Goal: Check status

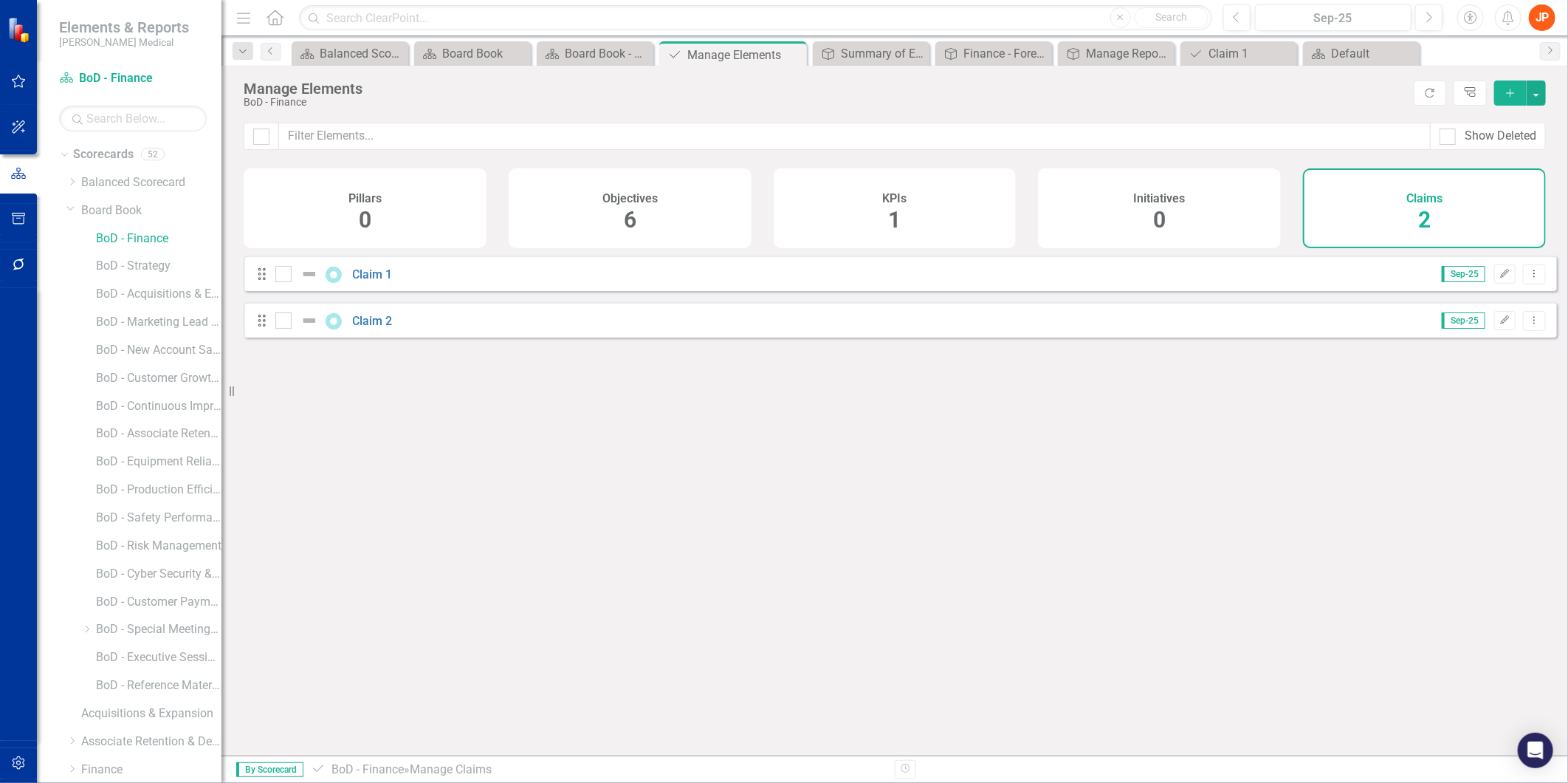
scroll to position [466, 0]
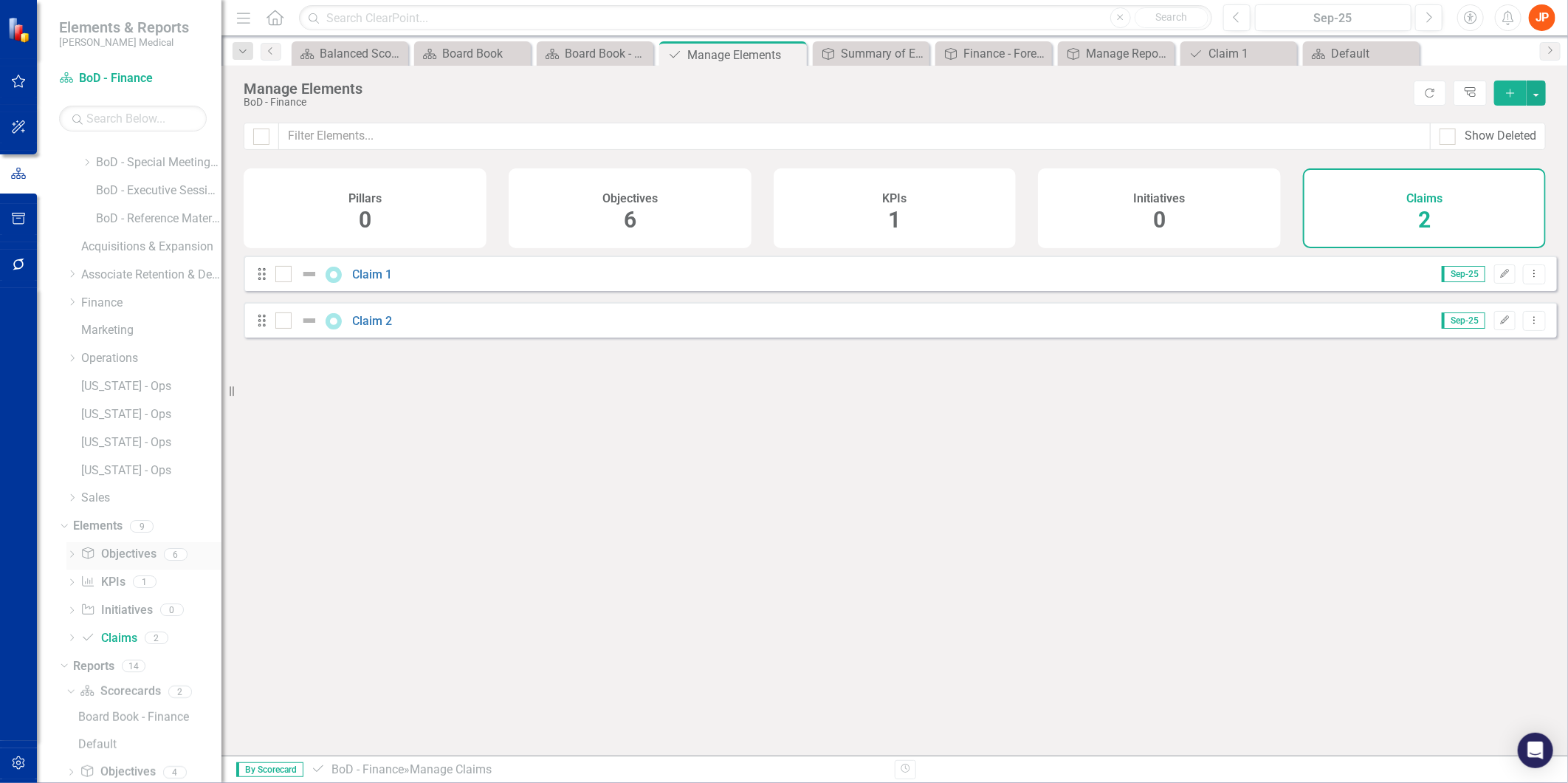
click at [121, 549] on link "Objective Objectives" at bounding box center [117, 554] width 75 height 17
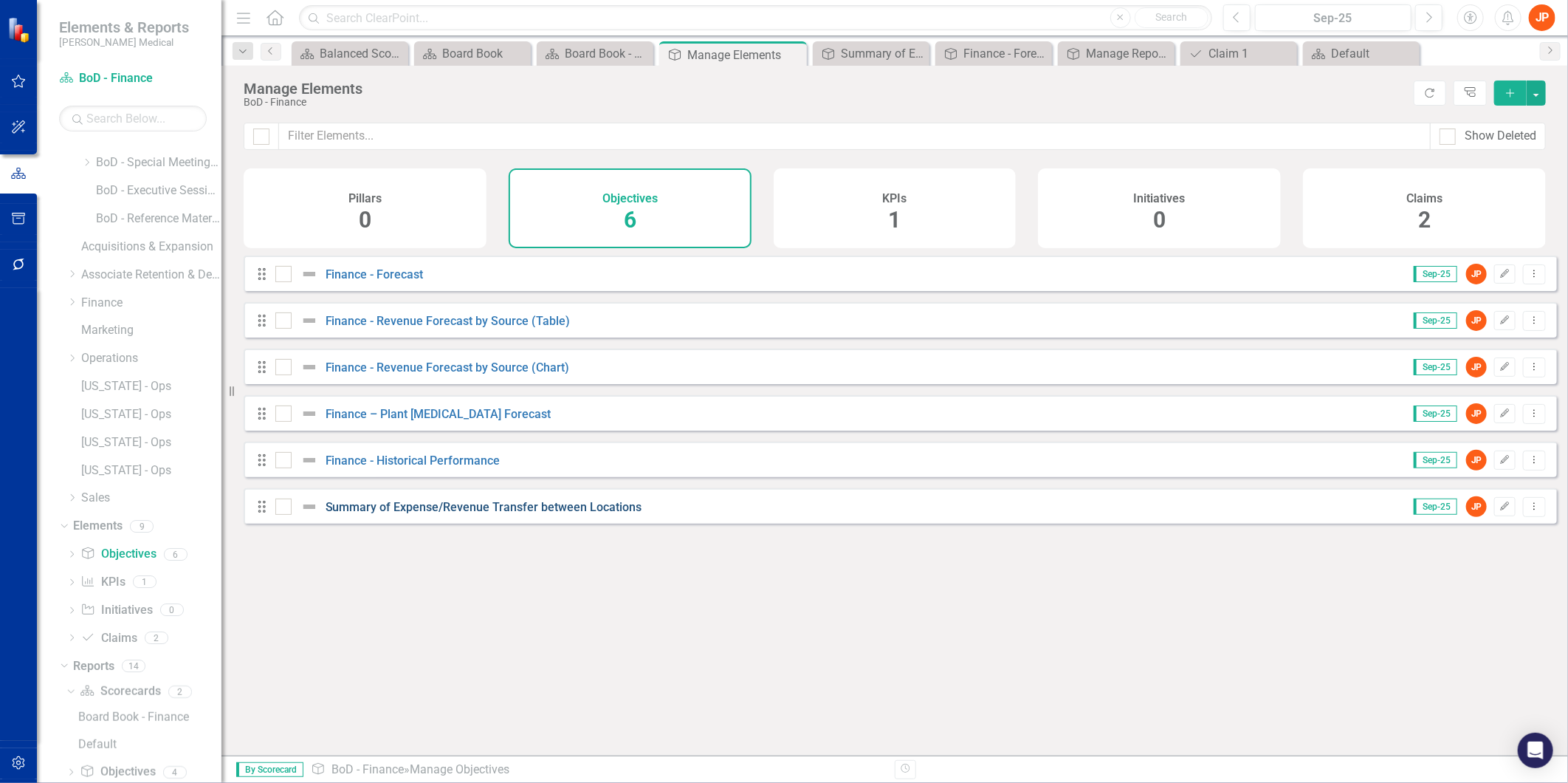
click at [417, 514] on link "Summary of Expense/Revenue Transfer between Locations" at bounding box center [483, 507] width 316 height 14
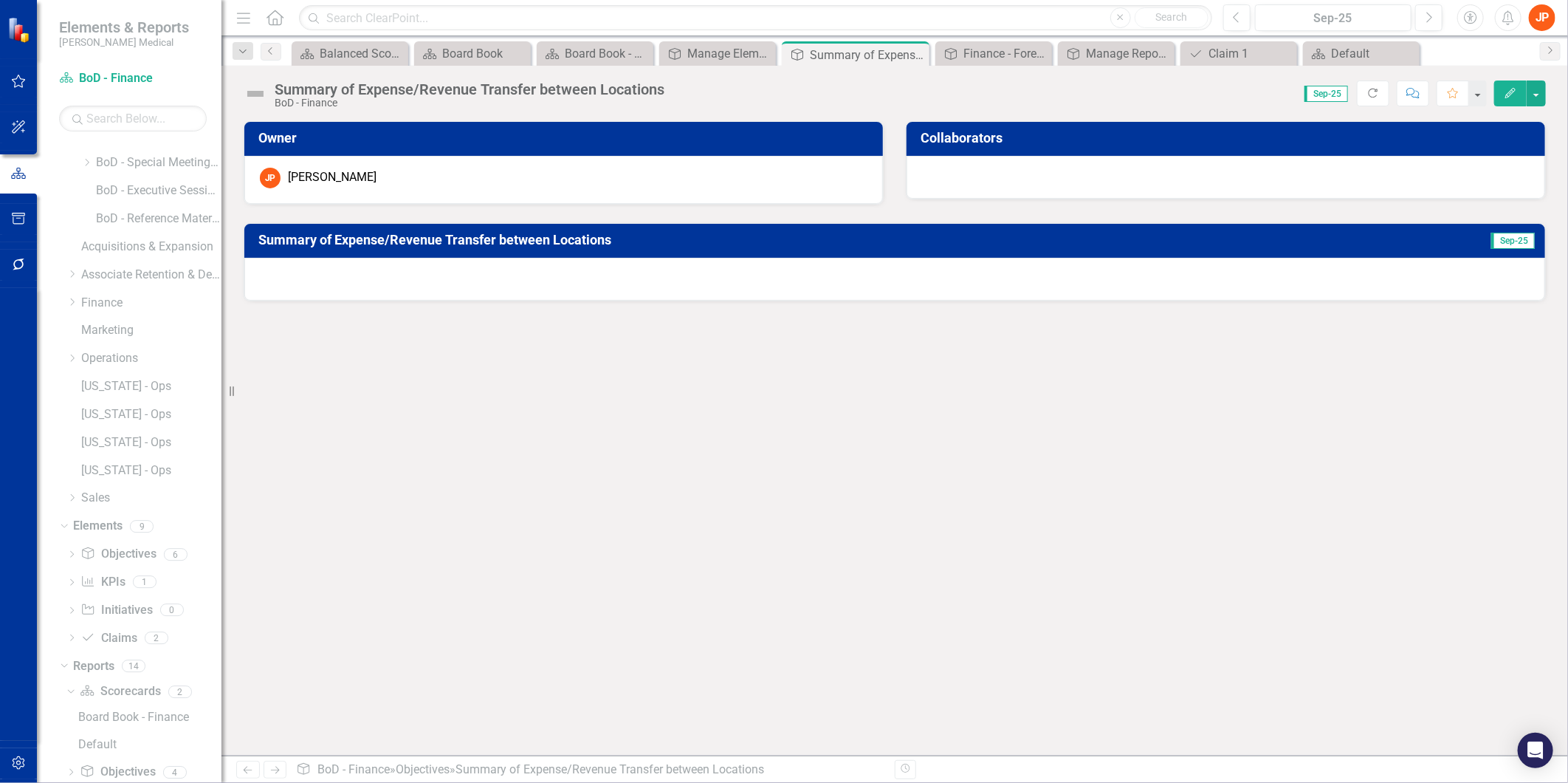
click at [344, 280] on div at bounding box center [895, 279] width 1301 height 43
click at [320, 275] on div at bounding box center [895, 279] width 1301 height 43
click at [351, 235] on h3 "Summary of Expense/Revenue Transfer between Locations" at bounding box center [825, 240] width 1133 height 15
click at [480, 233] on h3 "Summary of Expense/Revenue Transfer between Locations" at bounding box center [825, 240] width 1133 height 15
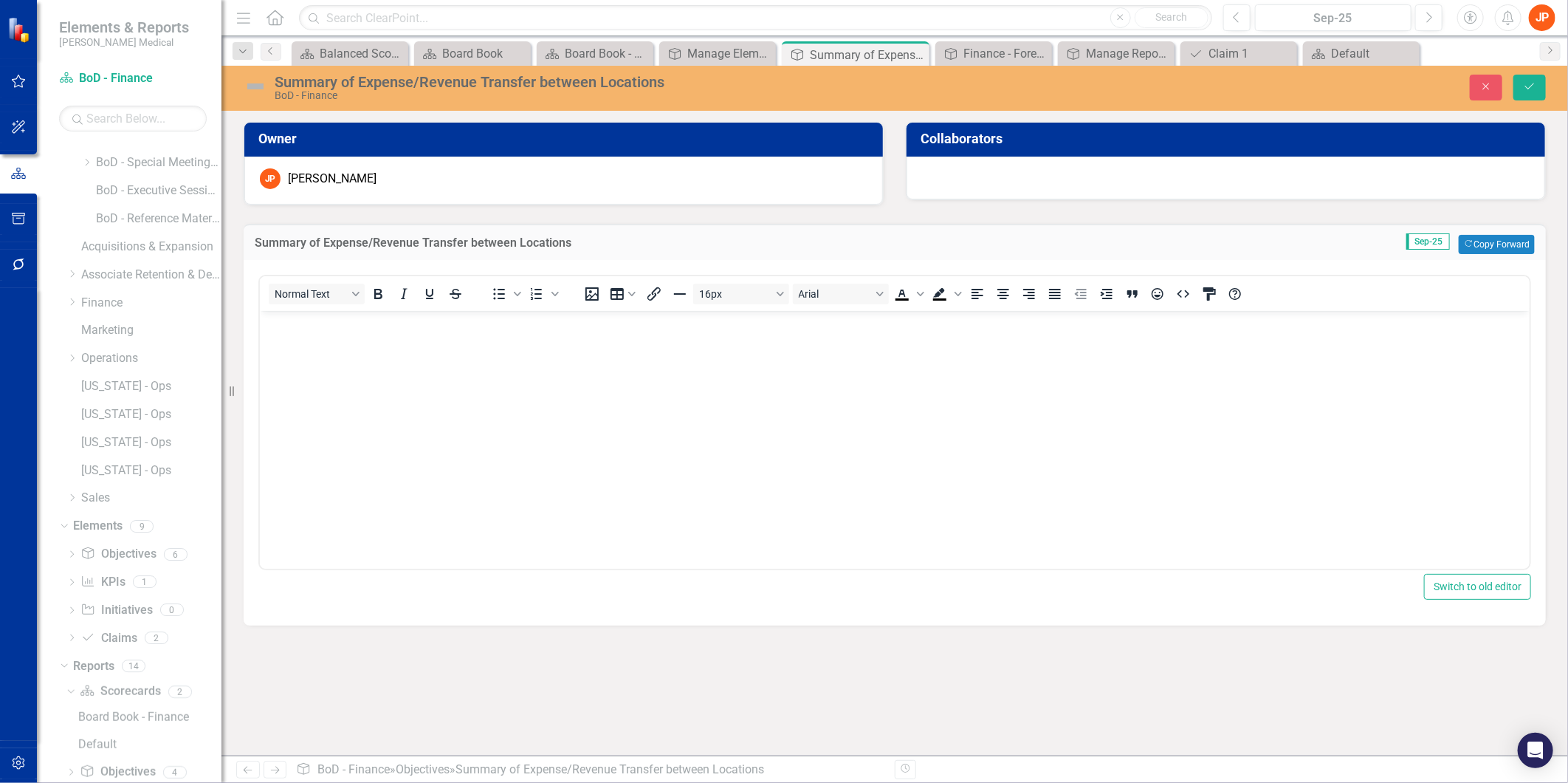
click at [287, 333] on body "Rich Text Area. Press ALT-0 for help." at bounding box center [894, 421] width 1270 height 221
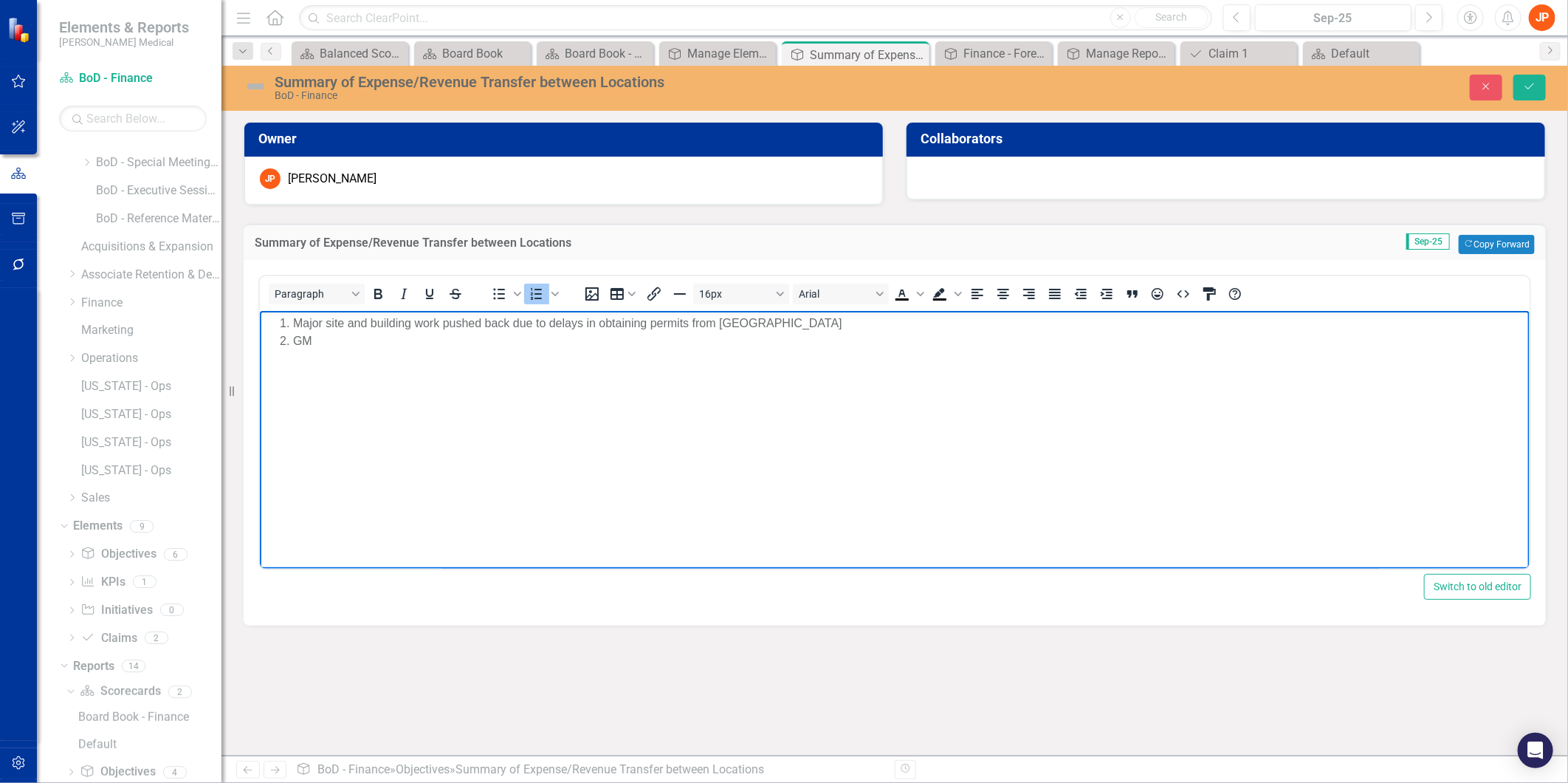
click at [315, 340] on li "GM" at bounding box center [909, 341] width 1233 height 18
click at [316, 342] on li "GM" at bounding box center [909, 341] width 1233 height 18
drag, startPoint x: 315, startPoint y: 339, endPoint x: 330, endPoint y: 338, distance: 15.0
click at [315, 339] on li "GM" at bounding box center [909, 341] width 1233 height 18
click at [329, 363] on li "Plant engineer" at bounding box center [909, 359] width 1233 height 18
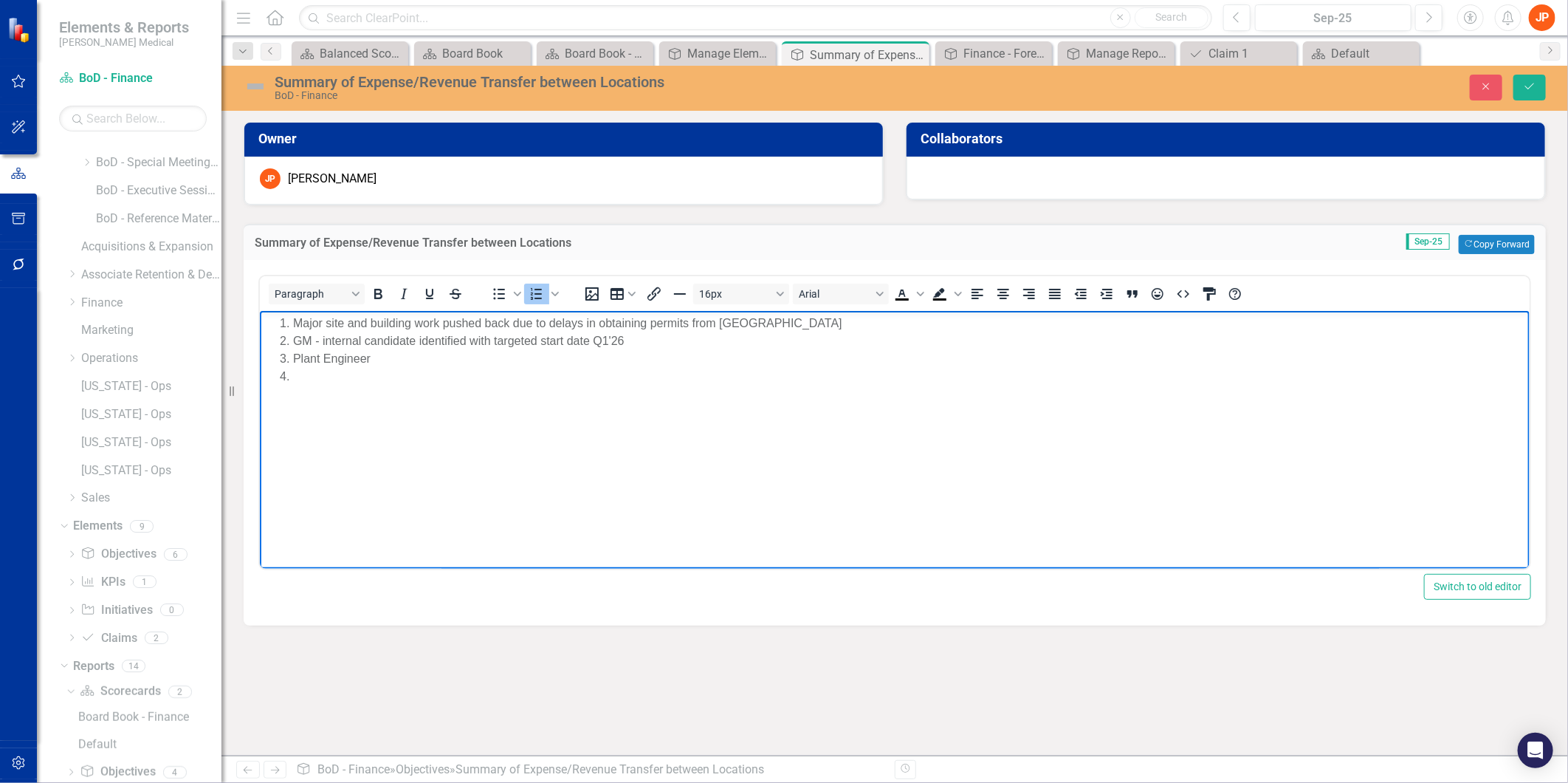
click at [375, 361] on li "Plant Engineer" at bounding box center [909, 359] width 1233 height 18
click at [297, 376] on li "Rich Text Area. Press ALT-0 for help." at bounding box center [909, 377] width 1233 height 18
click at [822, 324] on li "Major site and building work pushed back due to delays in obtaining permits fro…" at bounding box center [909, 324] width 1233 height 18
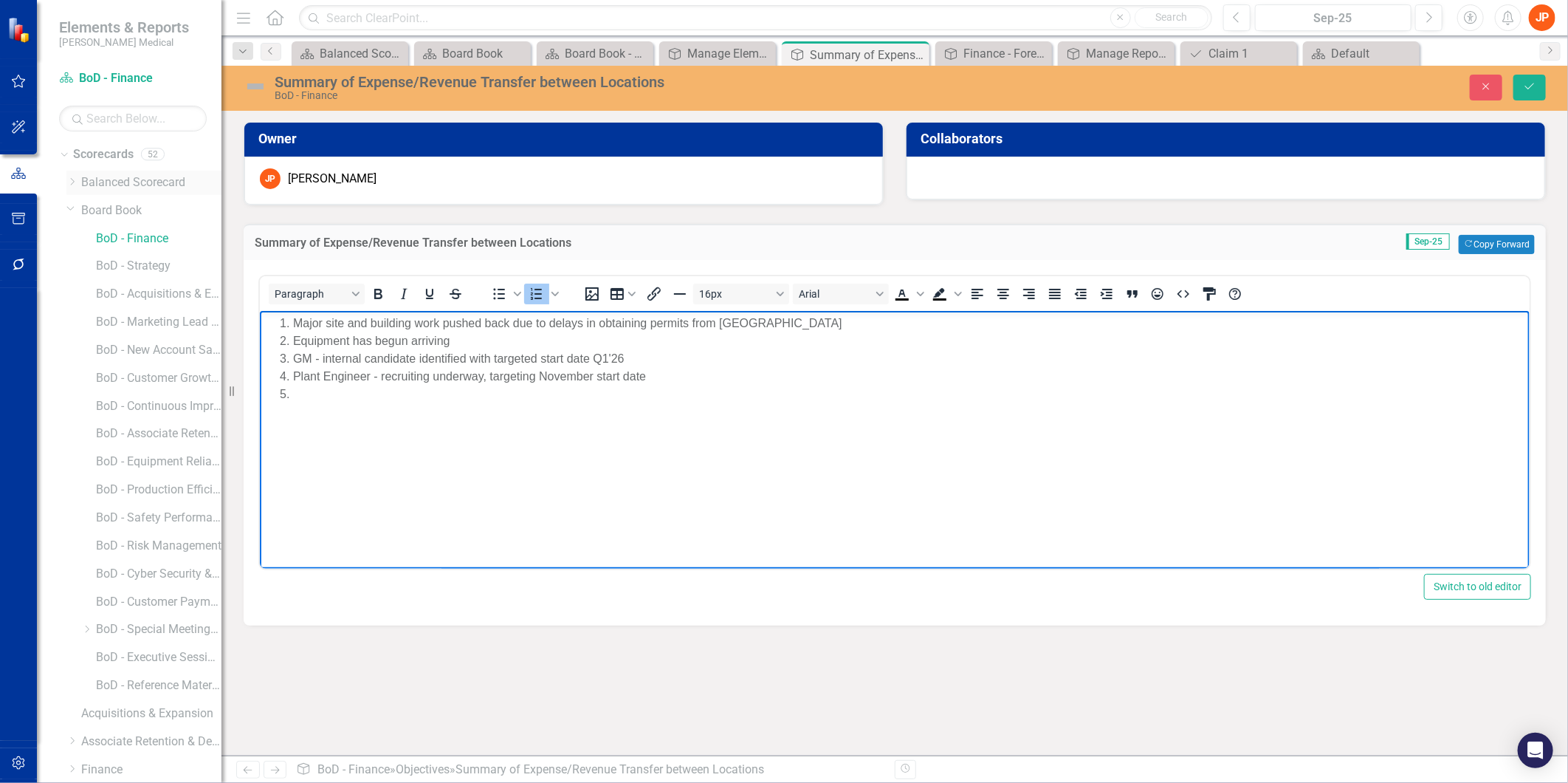
click at [126, 180] on link "Balanced Scorecard" at bounding box center [151, 183] width 140 height 17
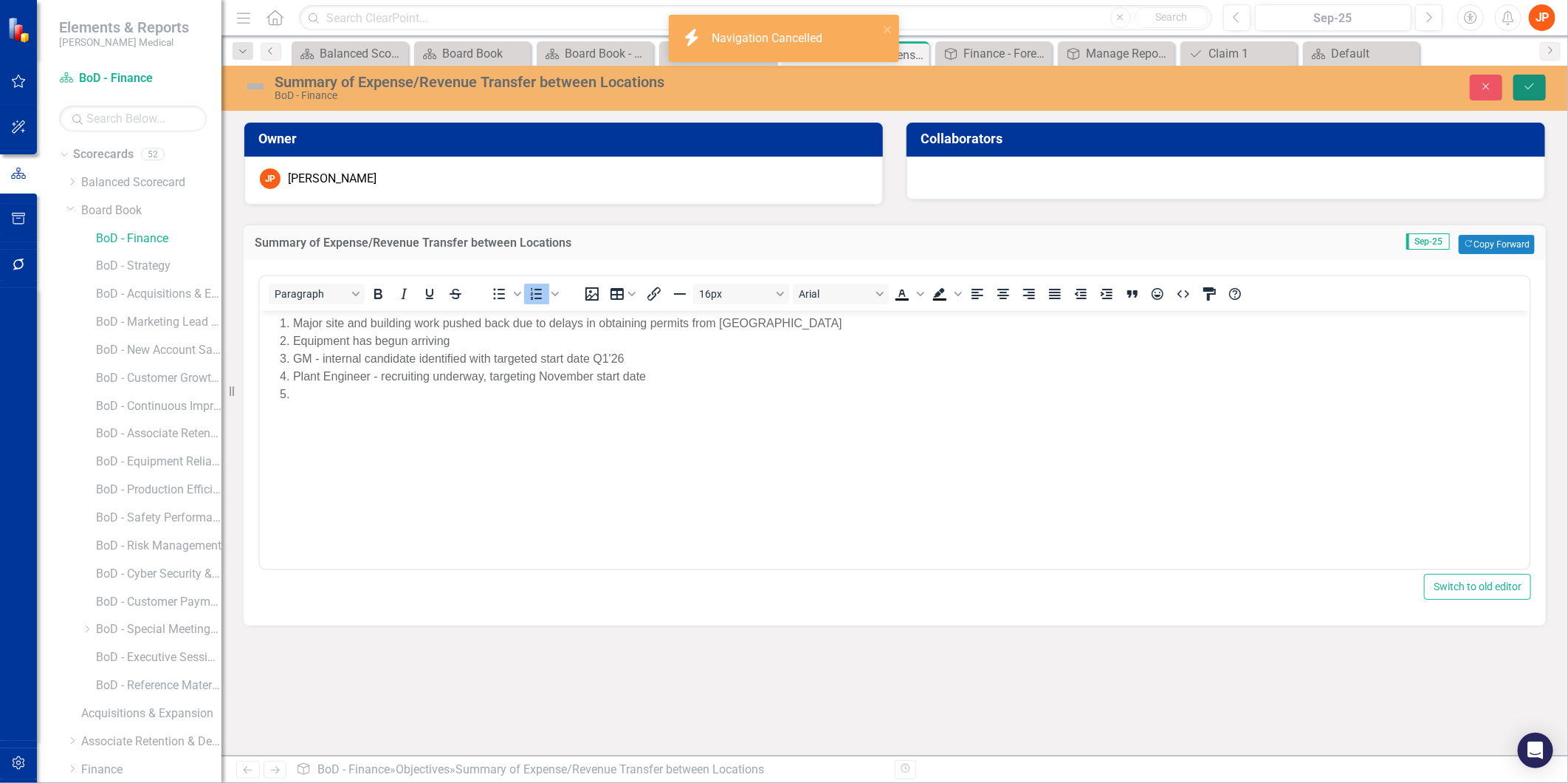
click at [1532, 84] on icon "Save" at bounding box center [1529, 86] width 13 height 11
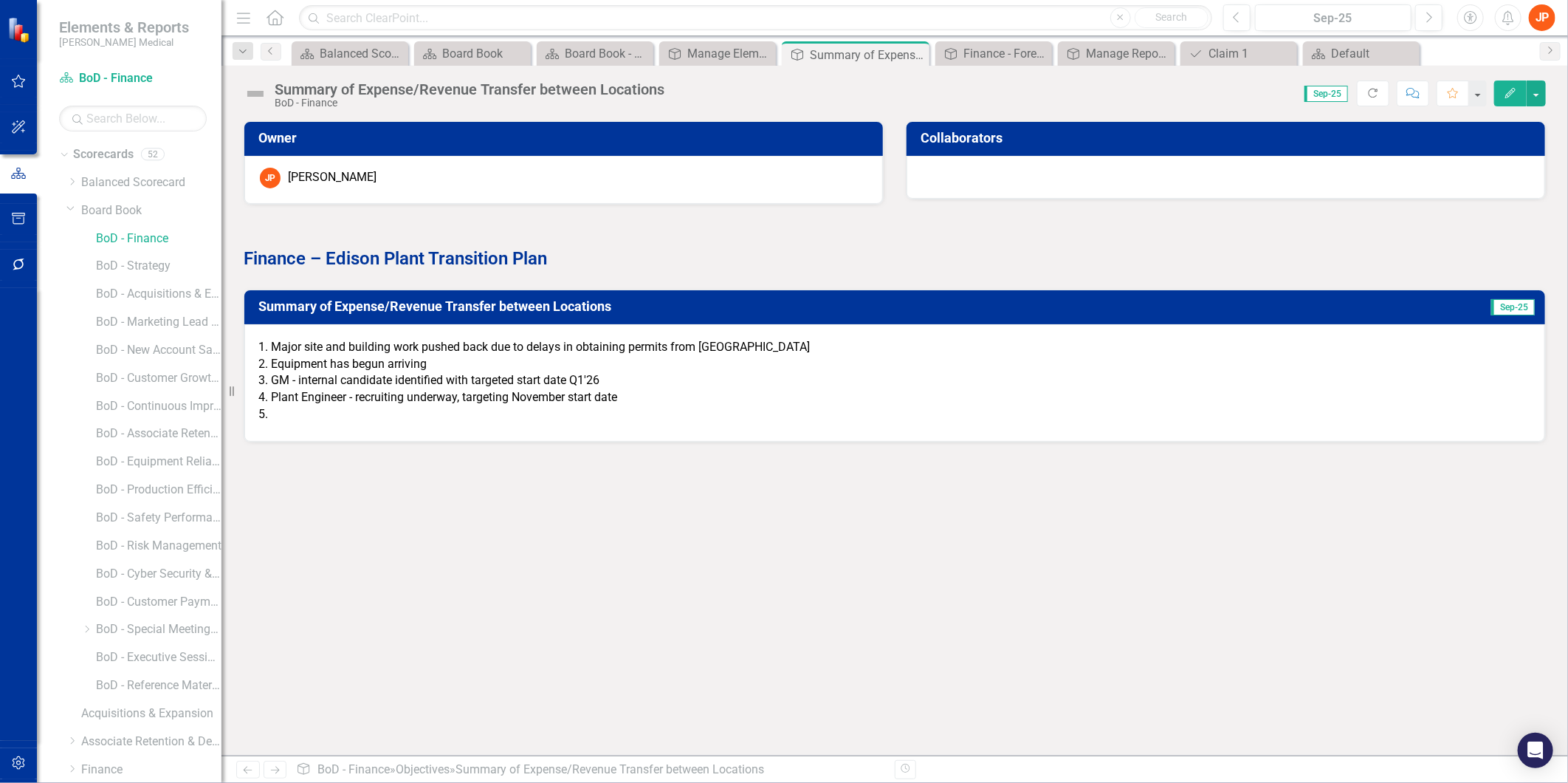
click at [768, 394] on li "Plant Engineer - recruiting underway, targeting November start date" at bounding box center [900, 397] width 1259 height 17
click at [109, 150] on link "Scorecards" at bounding box center [103, 154] width 61 height 17
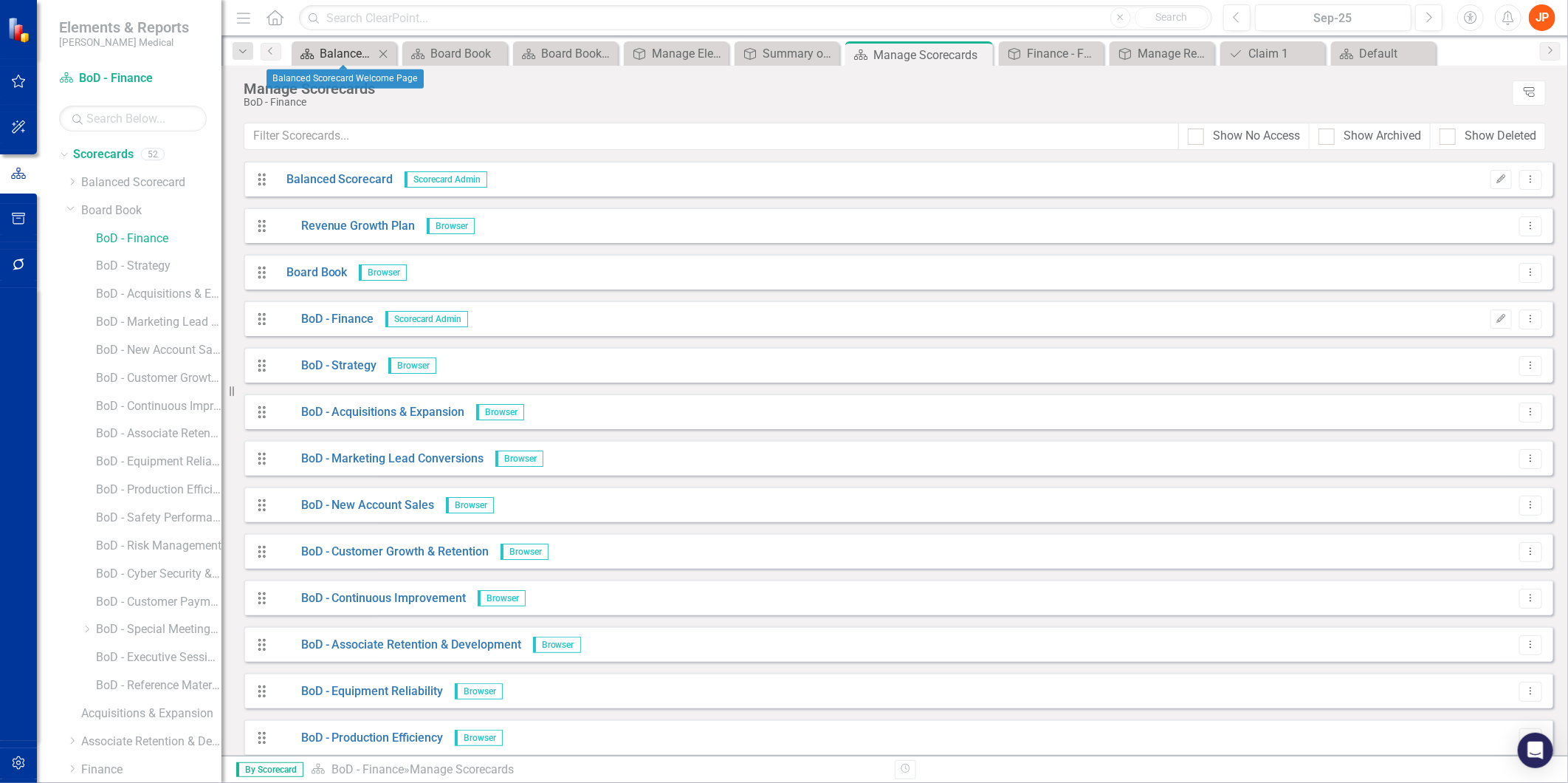
click at [334, 62] on div "Balanced Scorecard Welcome Page" at bounding box center [347, 53] width 55 height 19
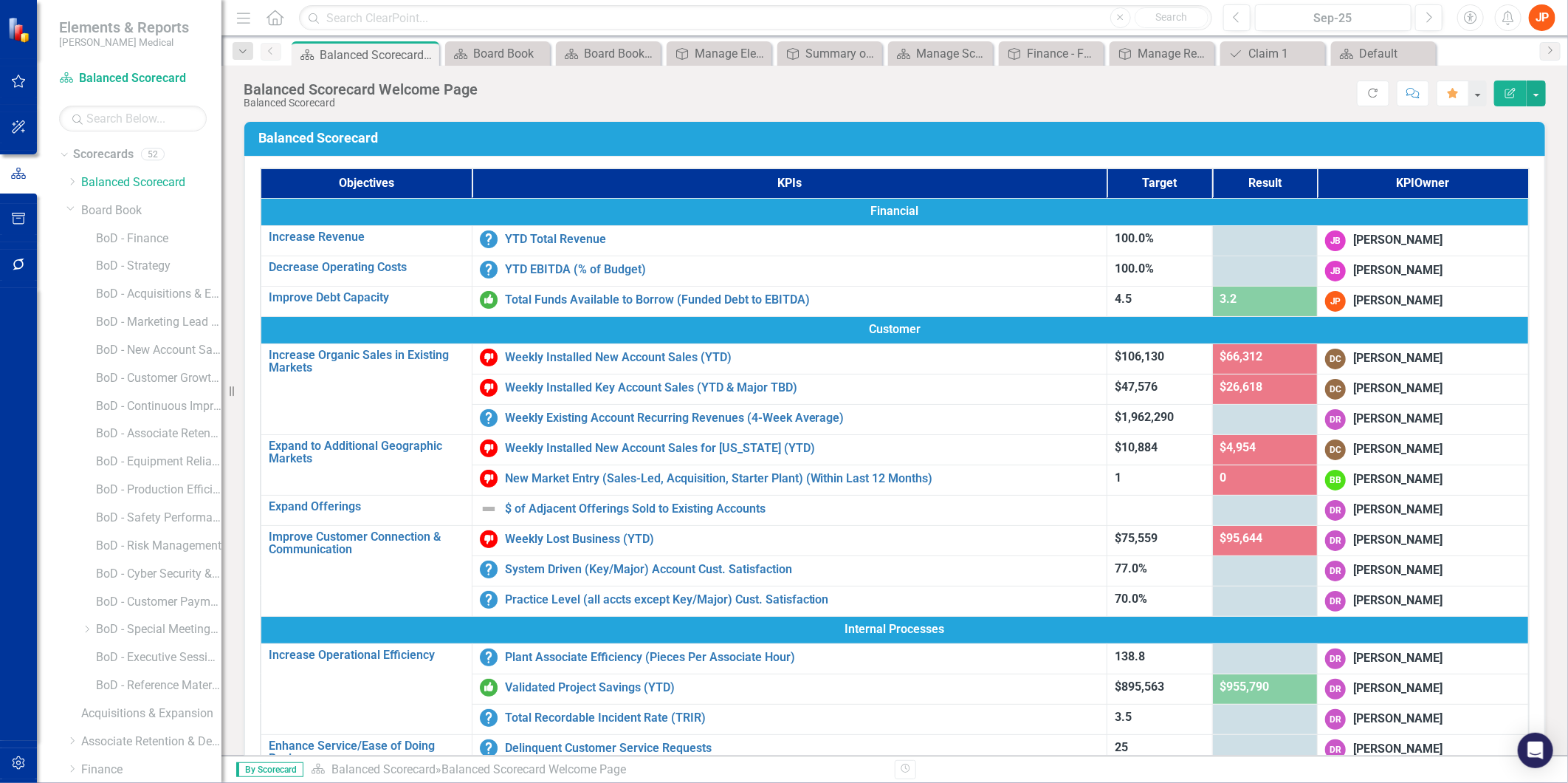
scroll to position [385, 0]
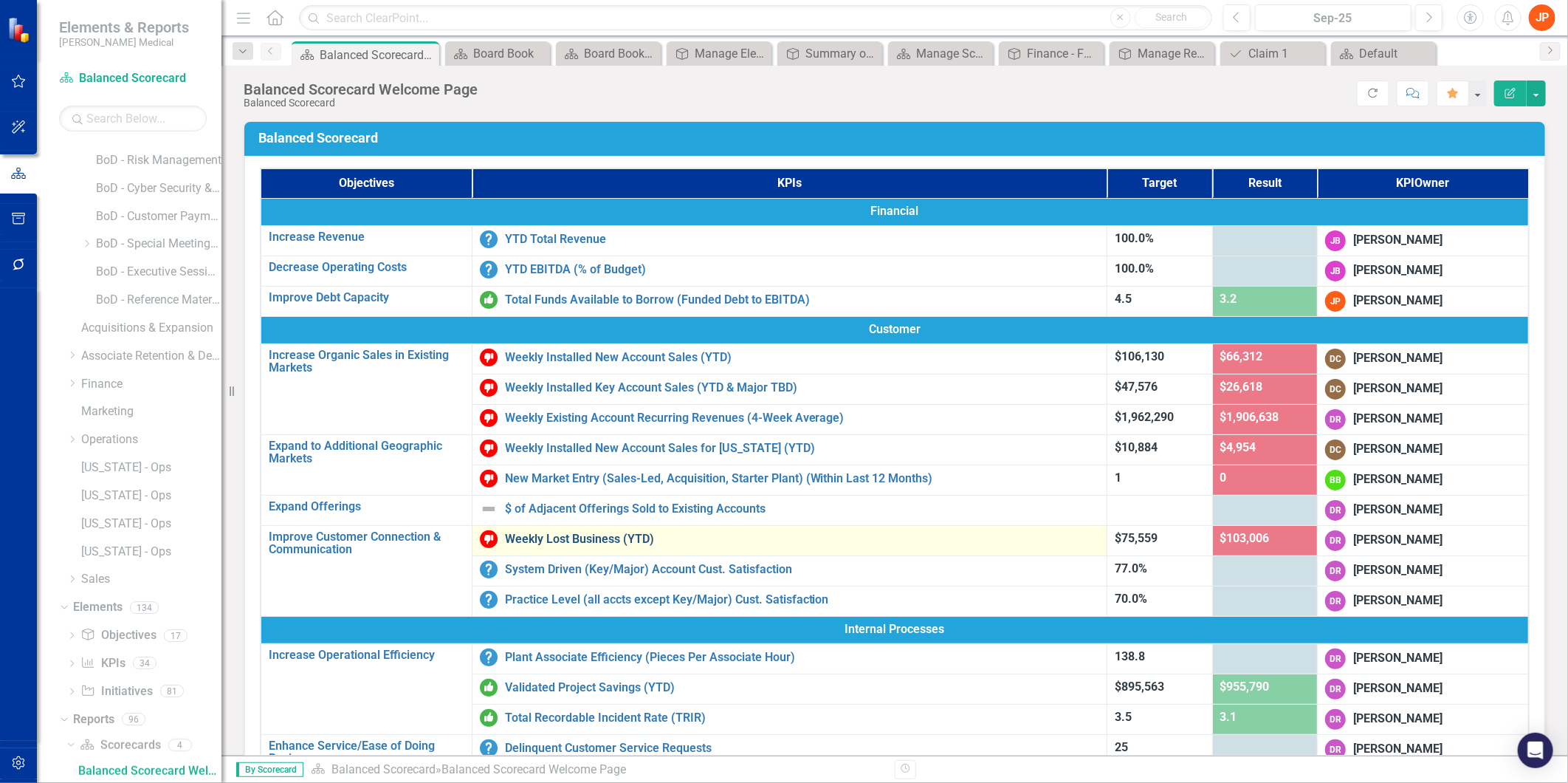
click at [558, 534] on link "Weekly Lost Business (YTD)" at bounding box center [802, 539] width 595 height 13
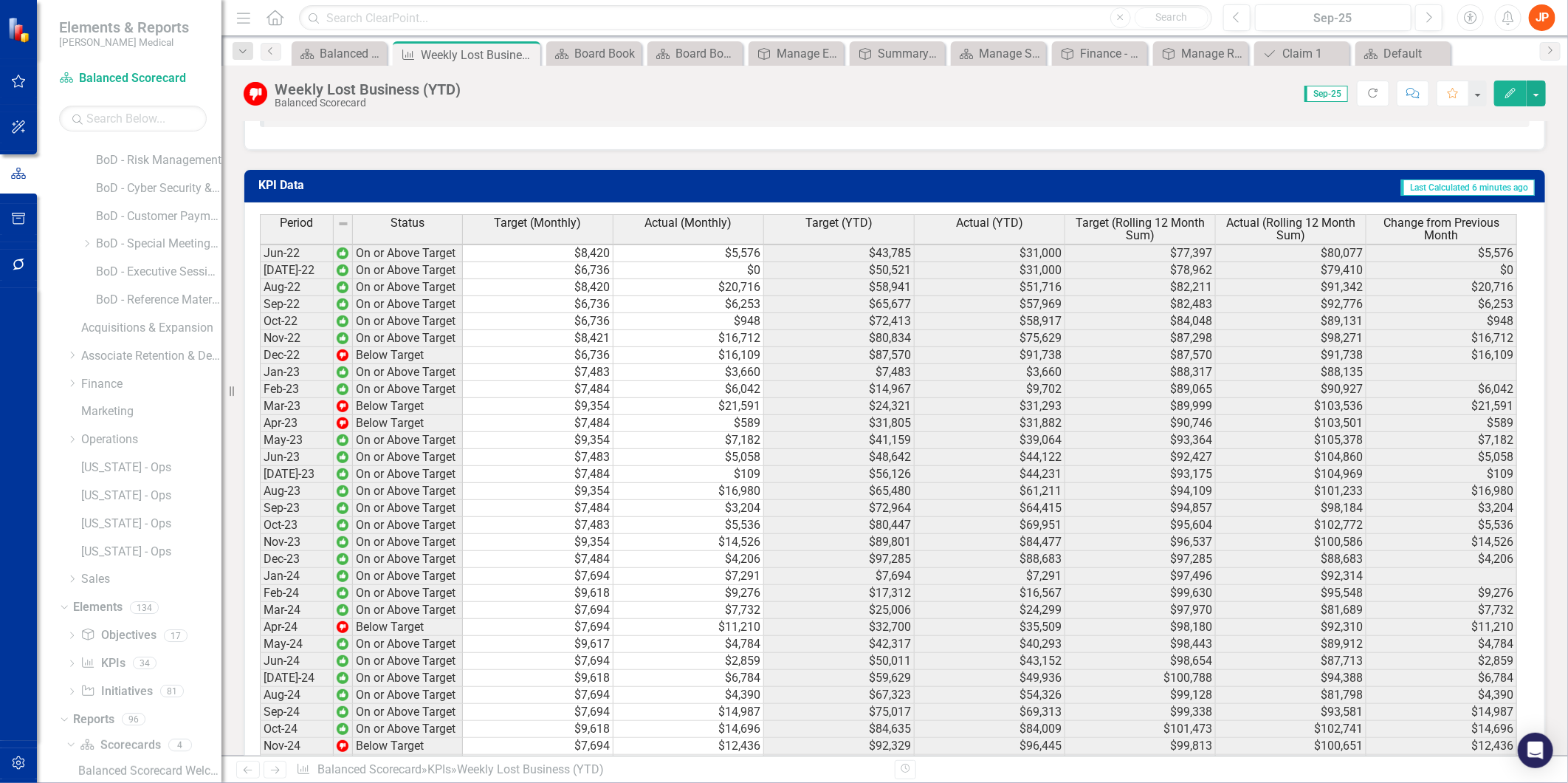
scroll to position [2115, 0]
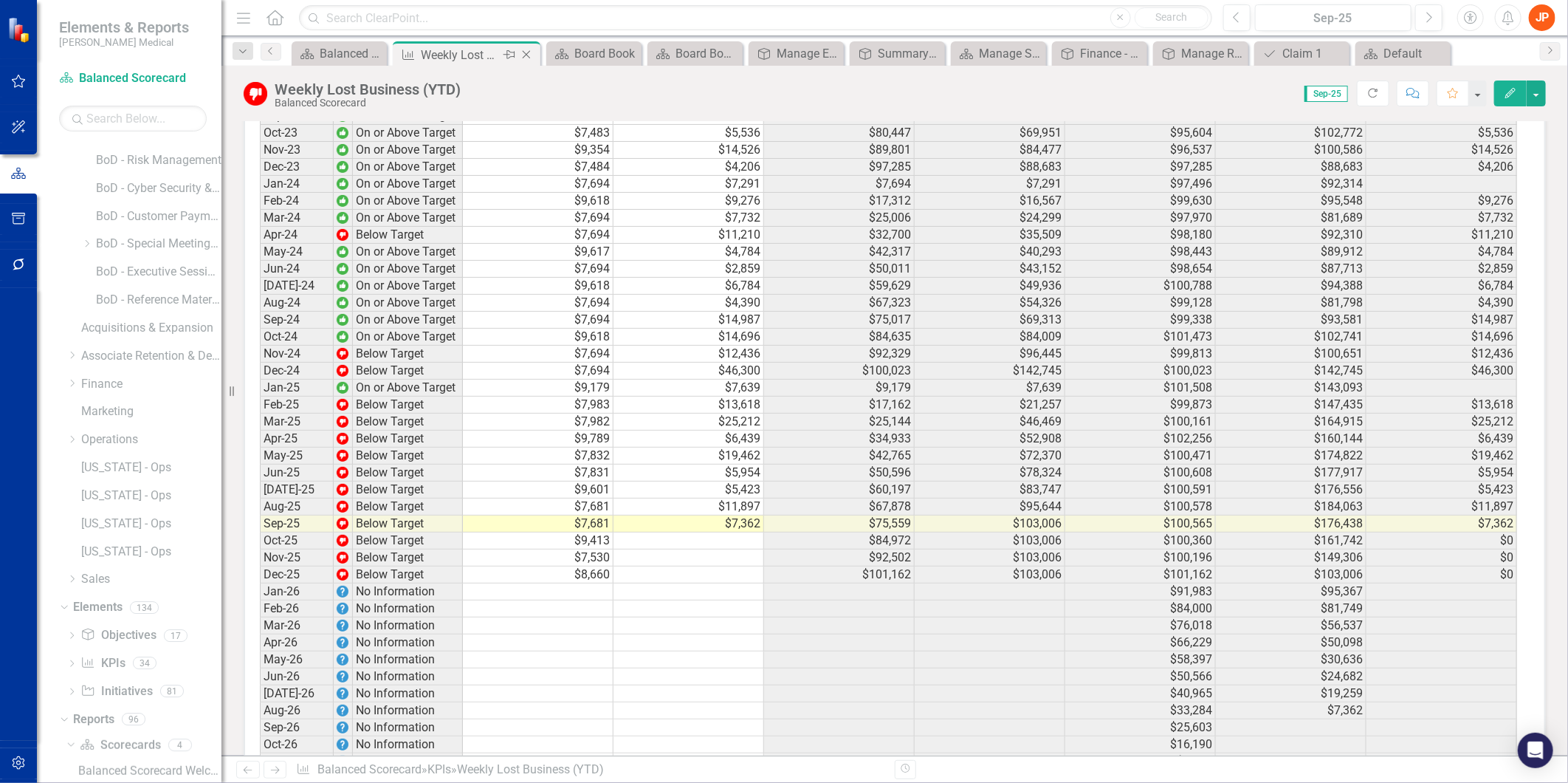
click at [525, 56] on icon "Close" at bounding box center [526, 54] width 15 height 11
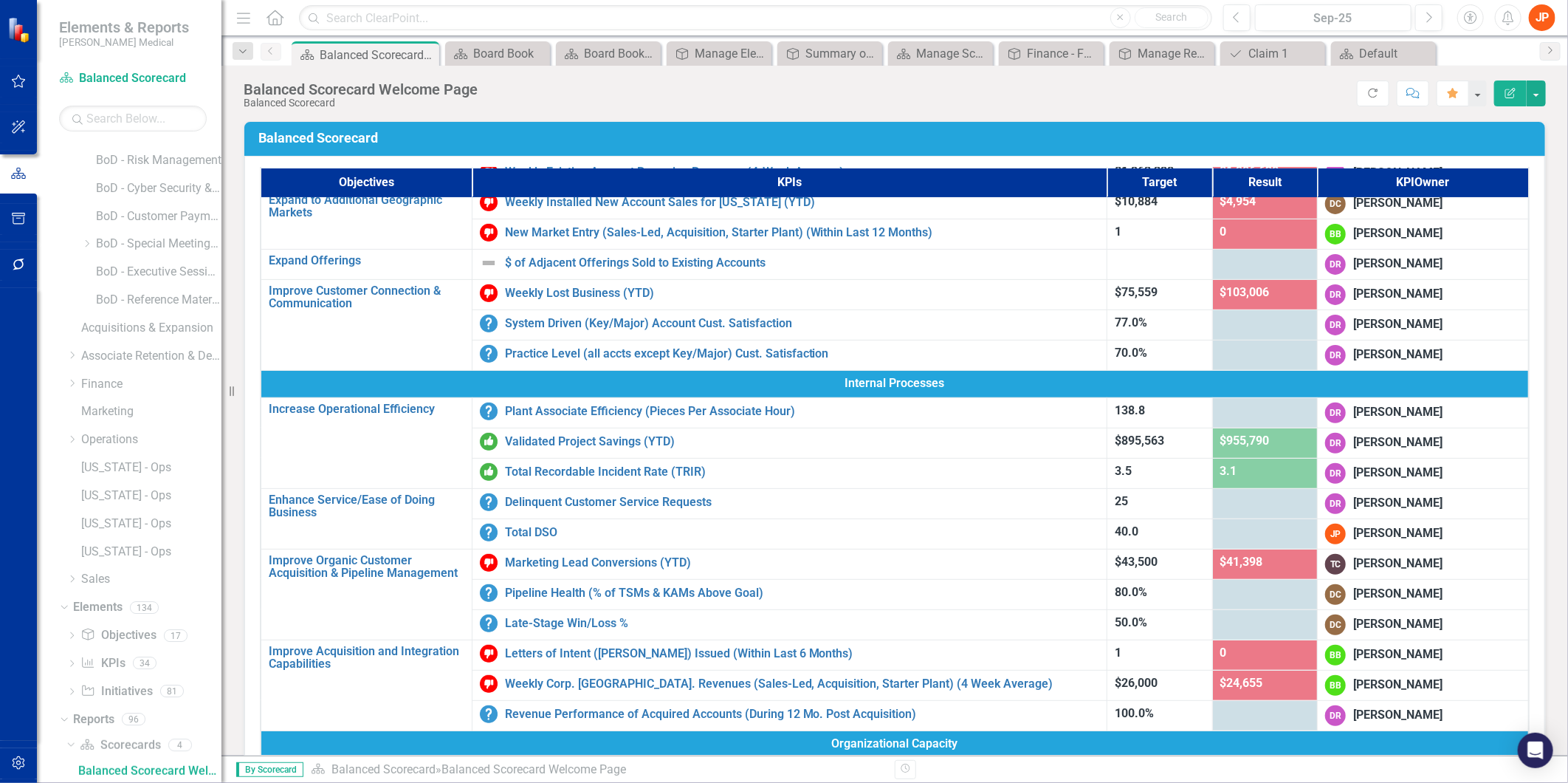
scroll to position [328, 0]
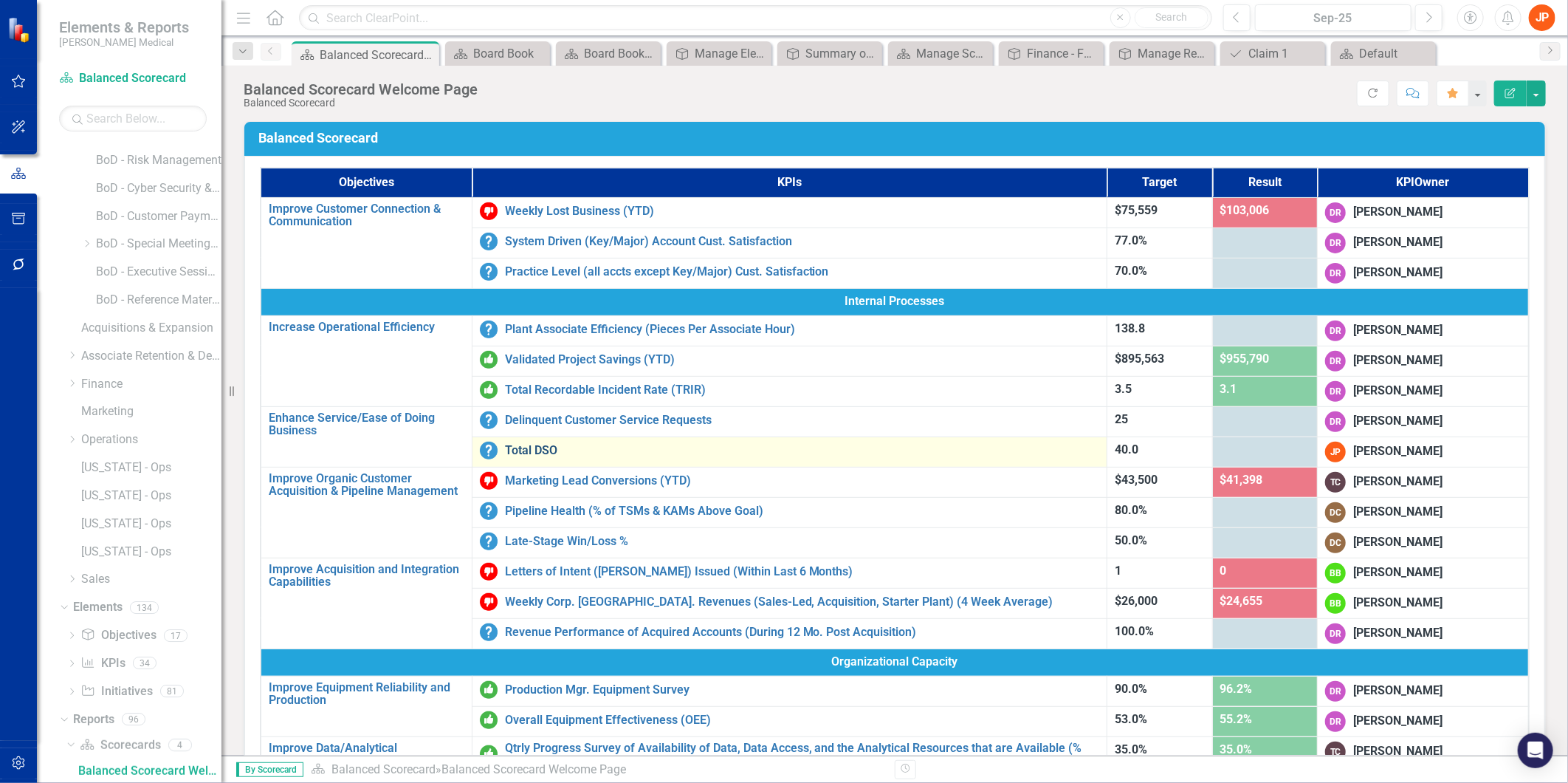
click at [520, 448] on link "Total DSO" at bounding box center [802, 450] width 595 height 13
